Goal: Transaction & Acquisition: Purchase product/service

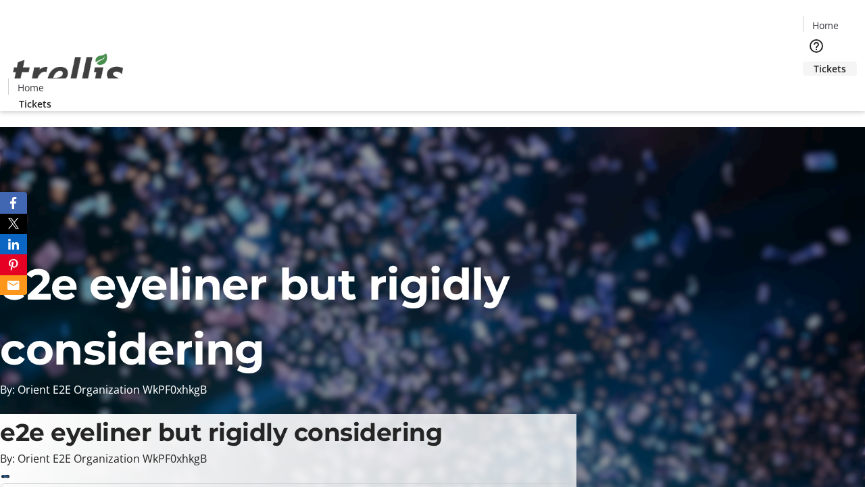
click at [814, 61] on span "Tickets" at bounding box center [830, 68] width 32 height 14
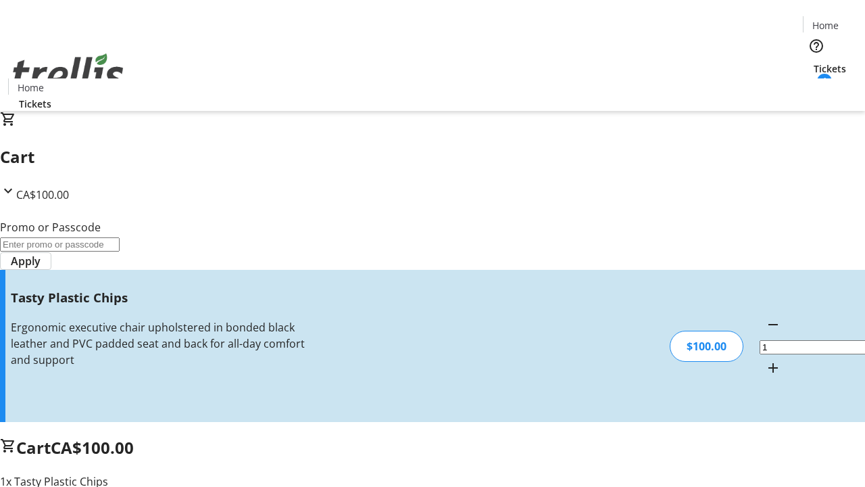
type input "FREE"
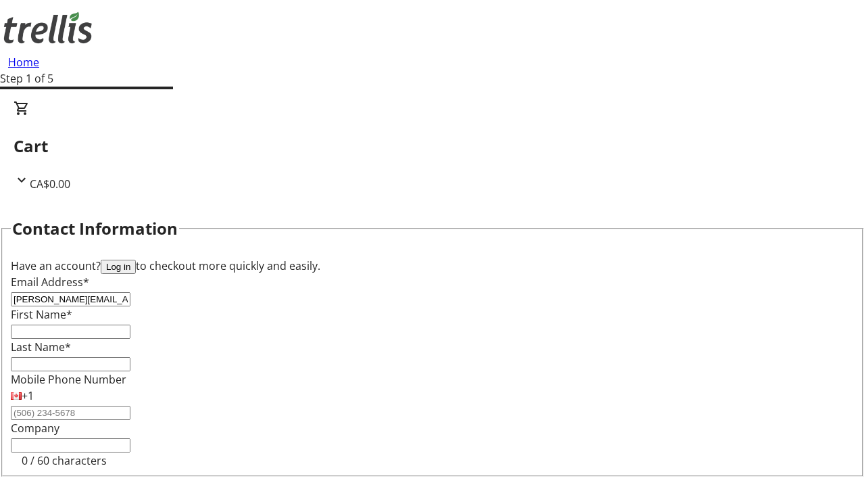
type input "[PERSON_NAME][EMAIL_ADDRESS][DOMAIN_NAME]"
type input "[PERSON_NAME]"
type input "Orn"
